Goal: Information Seeking & Learning: Learn about a topic

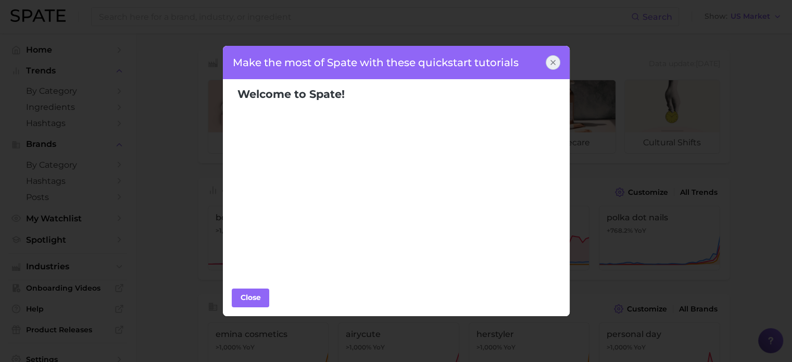
click at [550, 59] on icon at bounding box center [553, 62] width 8 height 8
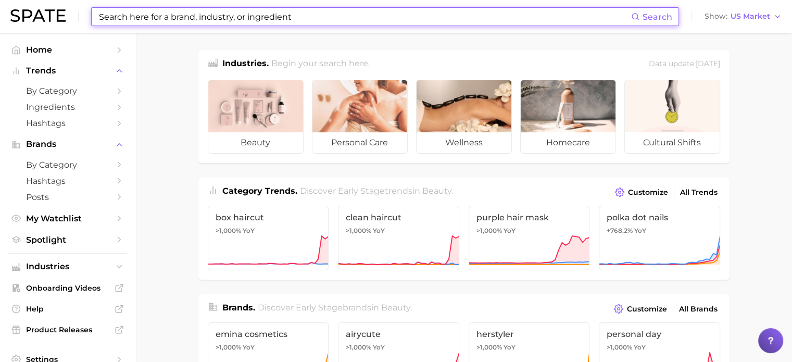
click at [222, 21] on input at bounding box center [364, 17] width 533 height 18
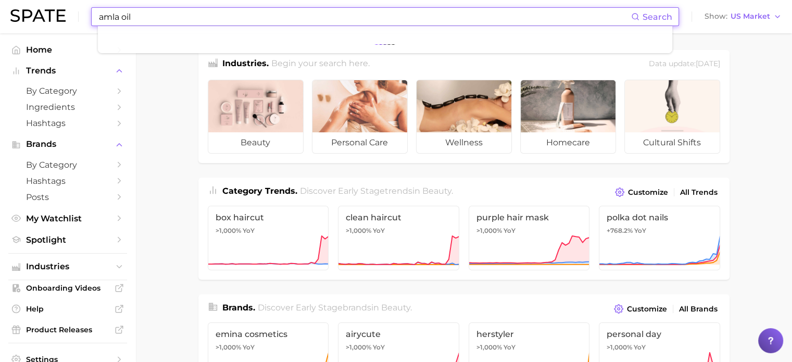
type input "amla oil"
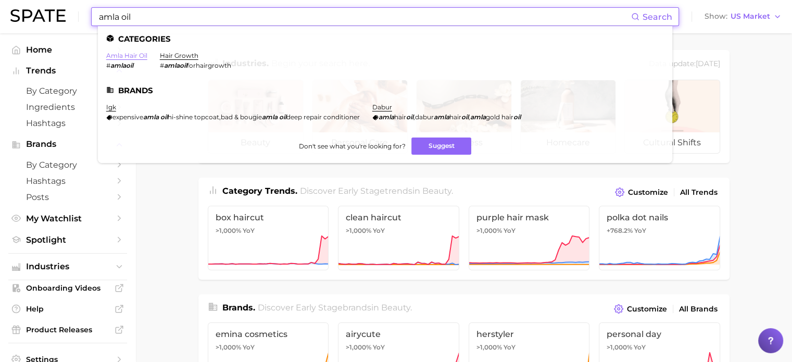
click at [123, 57] on link "amla hair oil" at bounding box center [126, 56] width 41 height 8
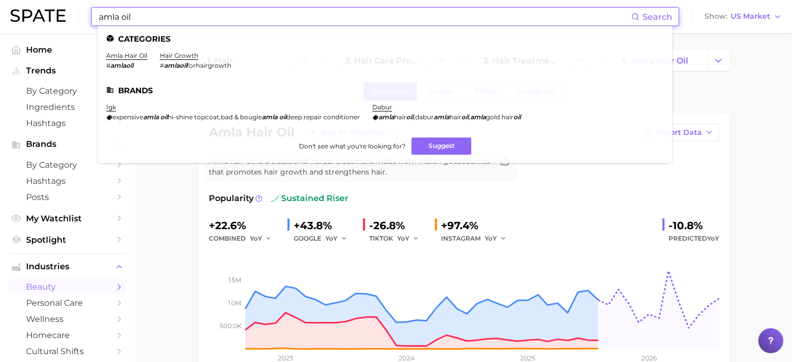
click at [143, 17] on input "amla oil" at bounding box center [364, 17] width 533 height 18
click at [181, 57] on link "hair growth" at bounding box center [179, 56] width 39 height 8
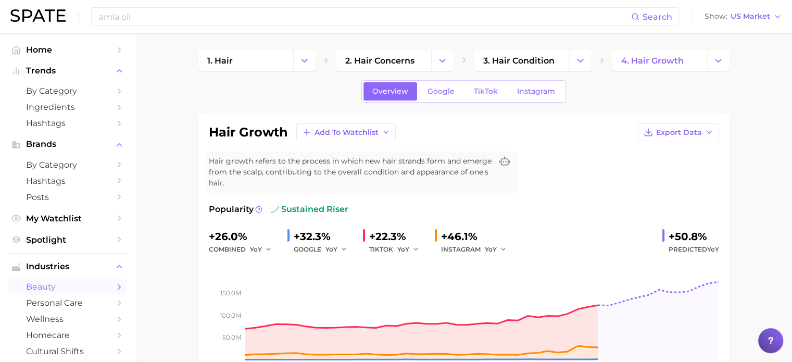
scroll to position [52, 0]
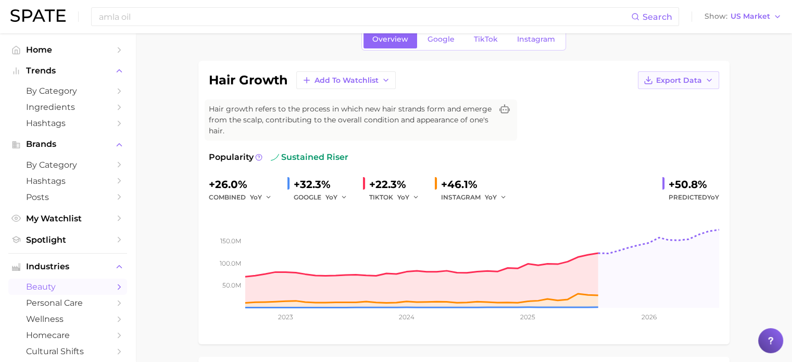
click at [684, 82] on span "Export Data" at bounding box center [679, 80] width 46 height 9
click at [634, 119] on span "Time Series Image" at bounding box center [657, 118] width 70 height 9
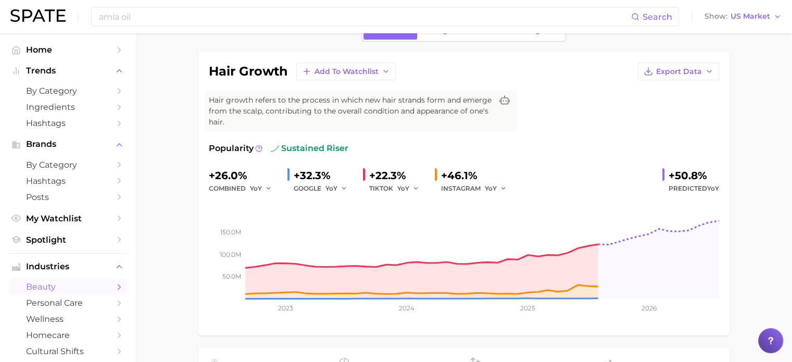
scroll to position [0, 0]
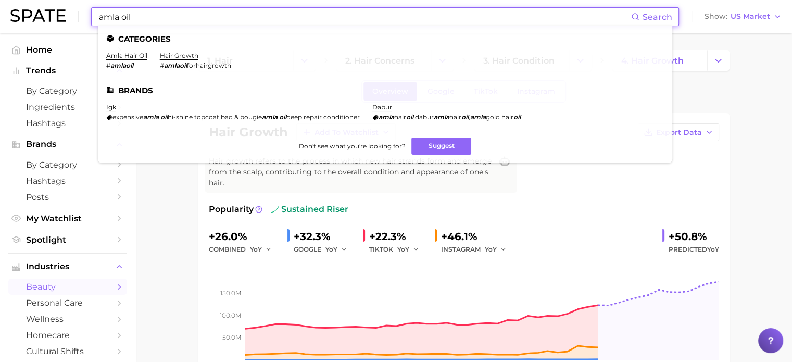
click at [150, 18] on input "amla oil" at bounding box center [364, 17] width 533 height 18
click at [135, 53] on link "amla hair oil" at bounding box center [126, 56] width 41 height 8
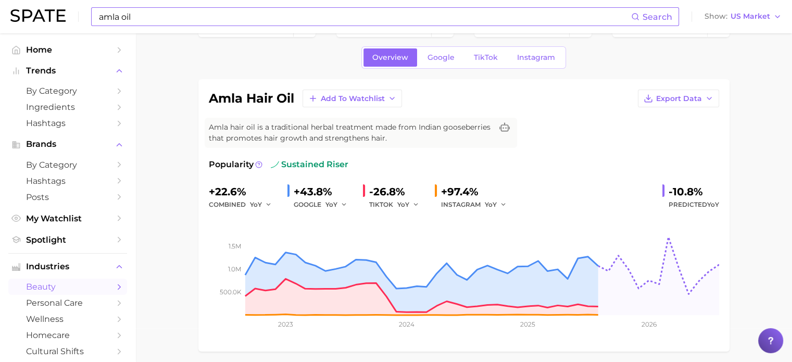
scroll to position [52, 0]
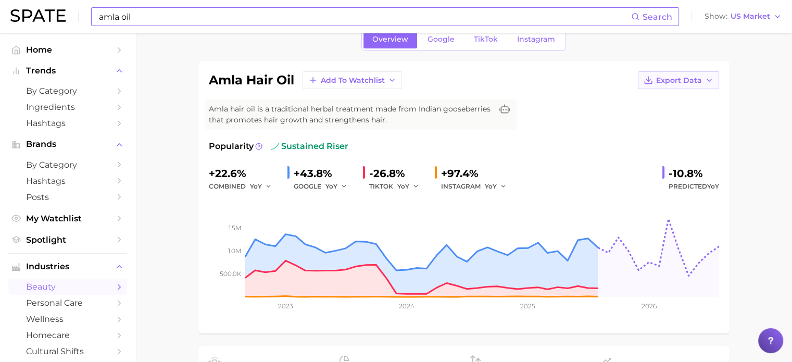
click at [676, 81] on span "Export Data" at bounding box center [679, 80] width 46 height 9
click at [664, 121] on span "Time Series Image" at bounding box center [657, 118] width 70 height 9
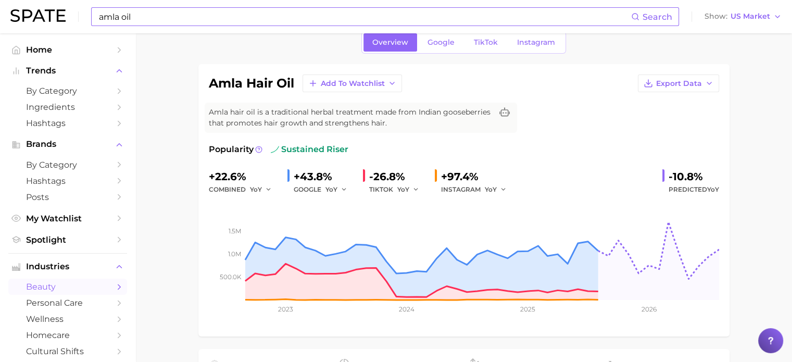
scroll to position [0, 0]
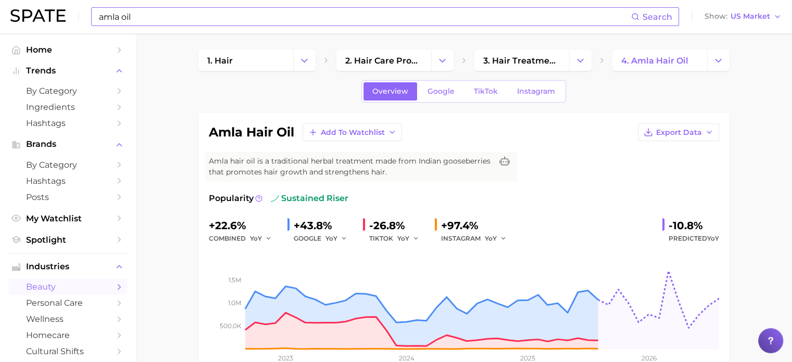
click at [29, 0] on html "amla oil Search Show US Market Home Trends by Category Ingredients Hashtags Bra…" at bounding box center [396, 181] width 792 height 362
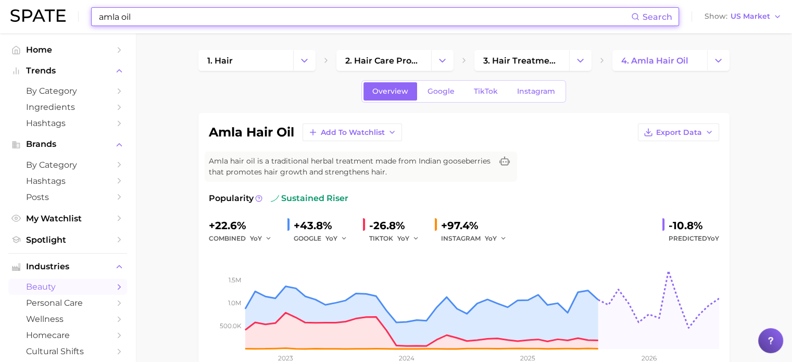
paste input "Black Cumin Seed"
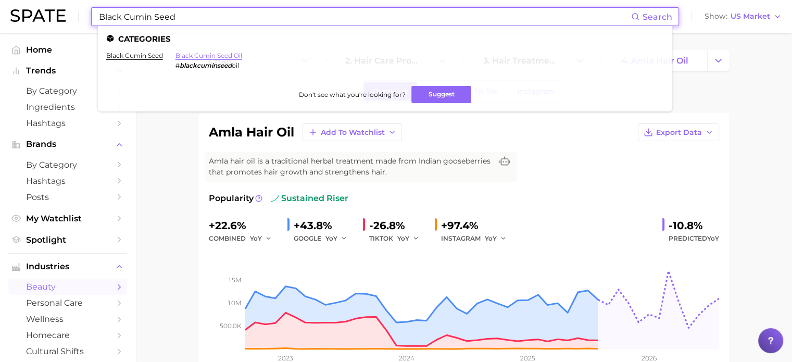
drag, startPoint x: 196, startPoint y: 56, endPoint x: 204, endPoint y: 56, distance: 8.3
click at [196, 56] on link "black cumin seed oil" at bounding box center [208, 56] width 67 height 8
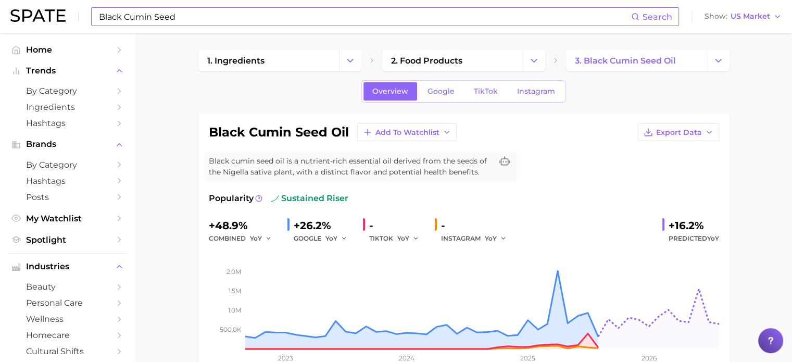
click at [193, 18] on input "Black Cumin Seed" at bounding box center [364, 17] width 533 height 18
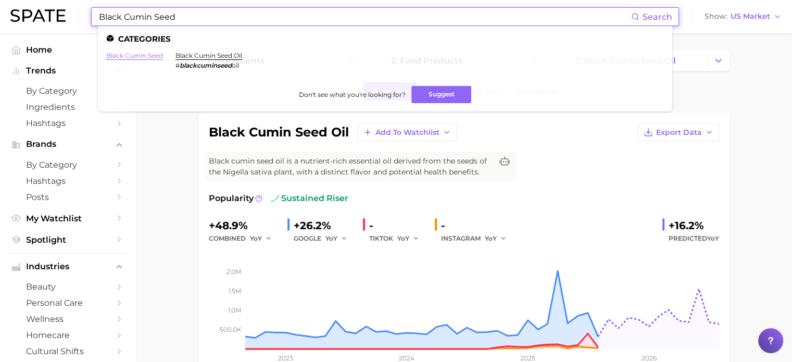
click at [137, 56] on link "black cumin seed" at bounding box center [134, 56] width 57 height 8
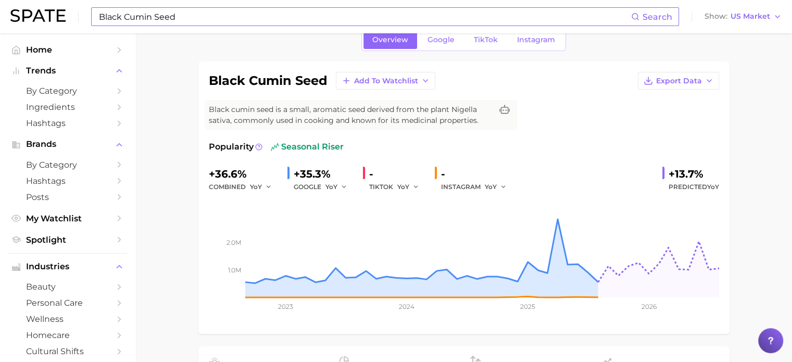
scroll to position [52, 0]
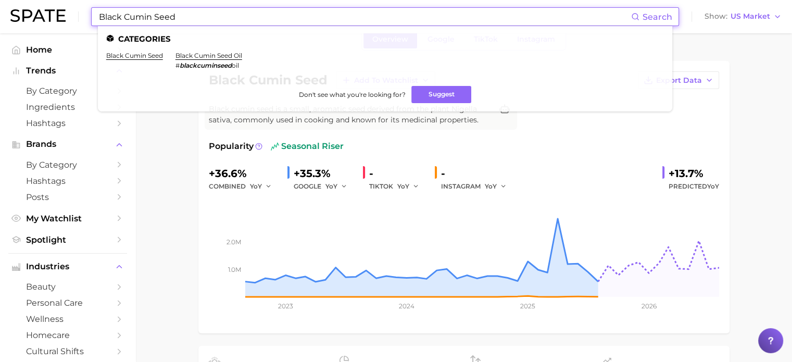
click at [207, 18] on input "Black Cumin Seed" at bounding box center [364, 17] width 533 height 18
click at [206, 58] on link "black cumin seed oil" at bounding box center [208, 56] width 67 height 8
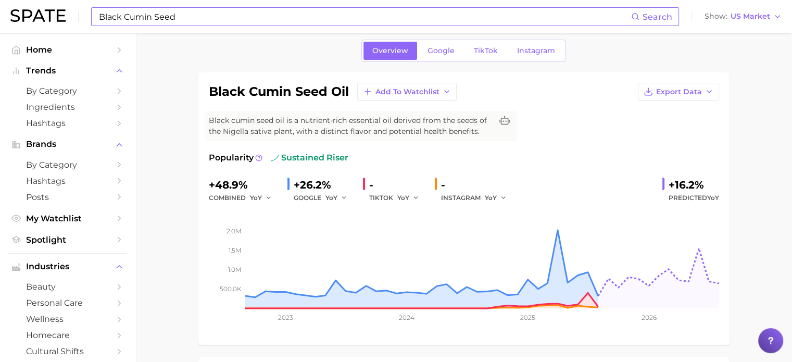
scroll to position [52, 0]
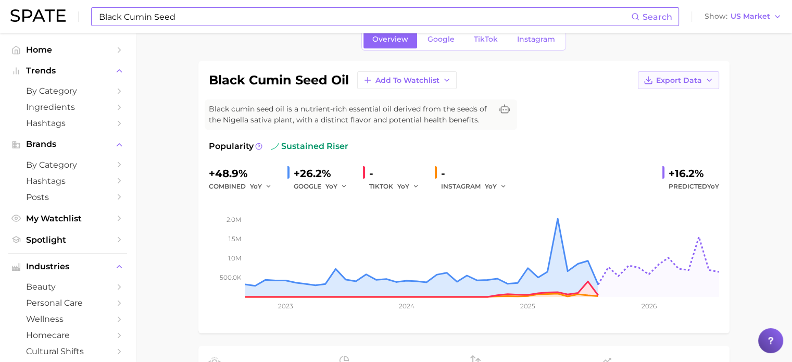
click at [680, 82] on span "Export Data" at bounding box center [679, 80] width 46 height 9
click at [670, 119] on span "Time Series Image" at bounding box center [657, 118] width 70 height 9
drag, startPoint x: 100, startPoint y: 6, endPoint x: 53, endPoint y: -7, distance: 48.5
click at [53, 0] on html "Black Cumin Seed Search Show US Market Home Trends by Category Ingredients Hash…" at bounding box center [396, 129] width 792 height 362
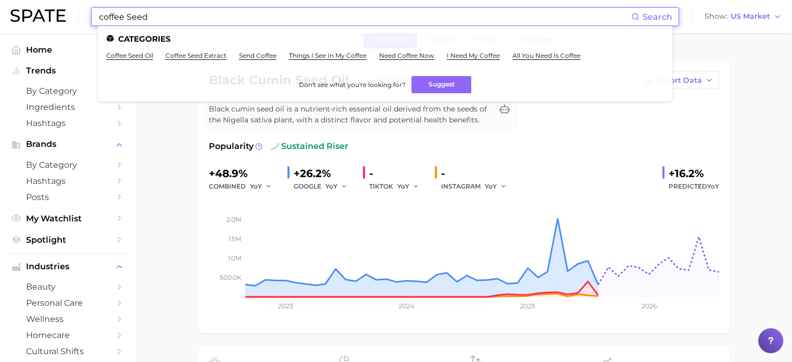
click at [137, 19] on input "coffee Seed" at bounding box center [364, 17] width 533 height 18
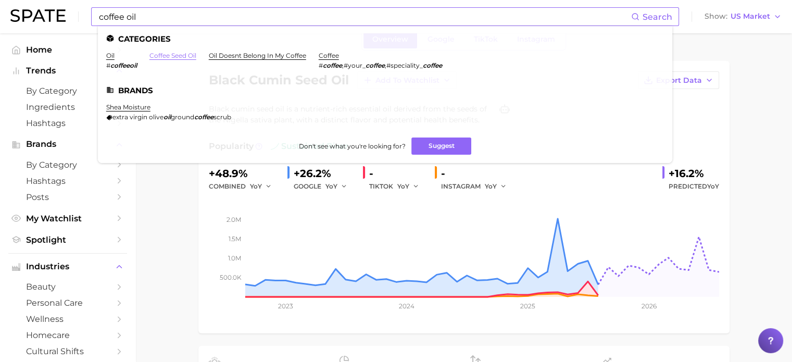
click at [161, 56] on link "coffee seed oil" at bounding box center [172, 56] width 47 height 8
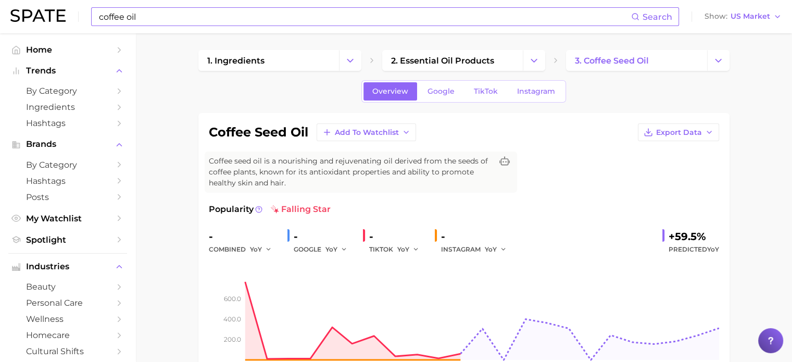
click at [117, 16] on input "coffee oil" at bounding box center [364, 17] width 533 height 18
click at [157, 20] on input "amla oil" at bounding box center [364, 17] width 533 height 18
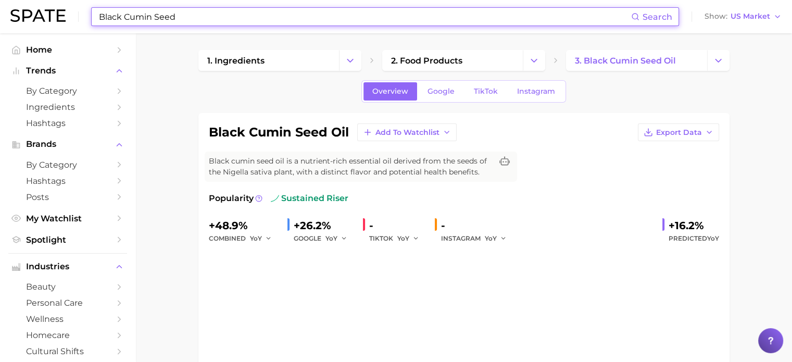
scroll to position [52, 0]
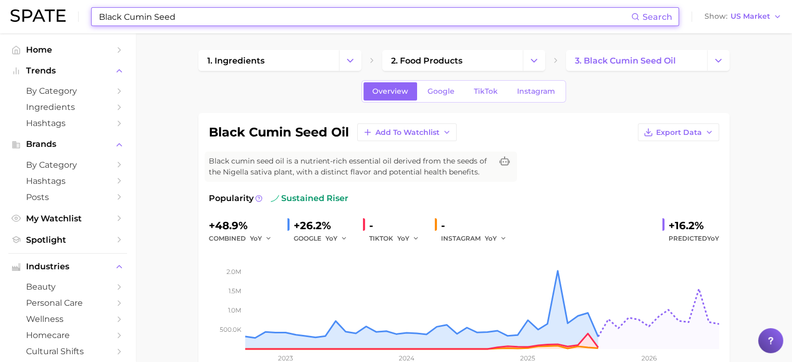
type input "amla oil"
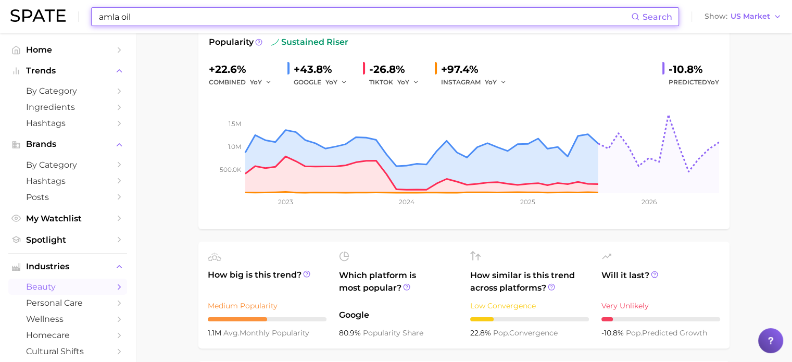
scroll to position [260, 0]
